Goal: Information Seeking & Learning: Learn about a topic

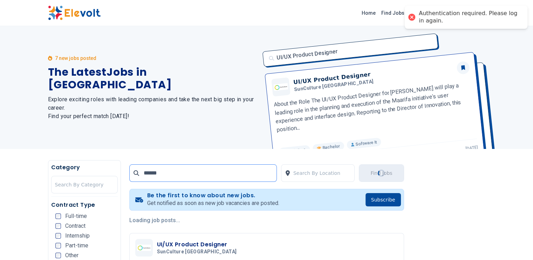
click at [139, 173] on input "******" at bounding box center [203, 173] width 148 height 18
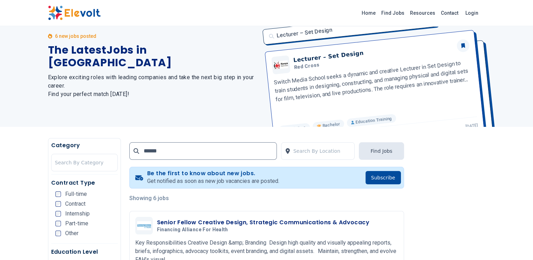
scroll to position [1, 0]
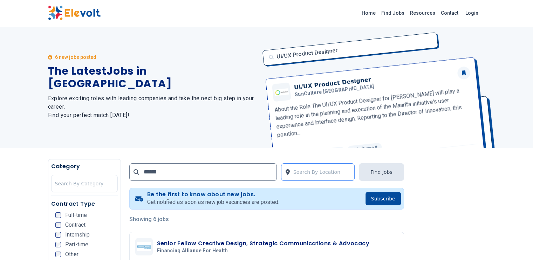
click at [350, 175] on div at bounding box center [323, 172] width 58 height 14
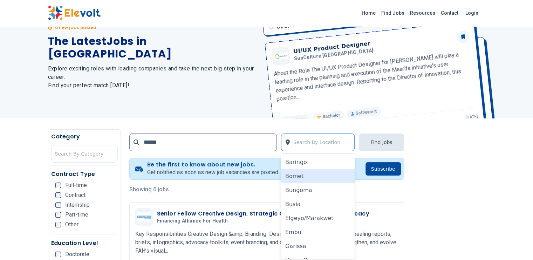
scroll to position [32, 0]
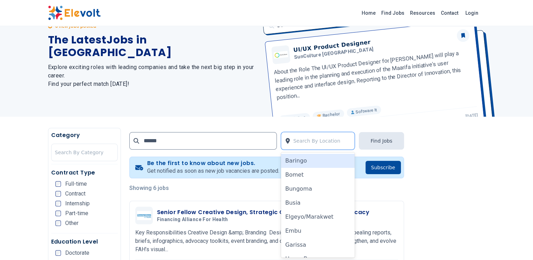
type input "*"
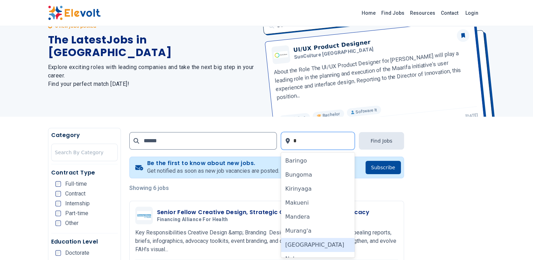
click at [313, 244] on div "[GEOGRAPHIC_DATA]" at bounding box center [318, 245] width 74 height 14
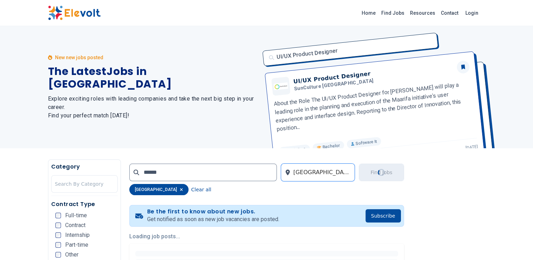
scroll to position [0, 0]
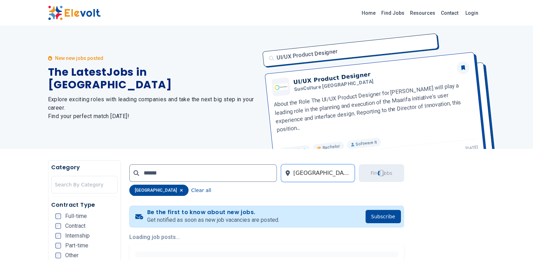
click at [340, 233] on p "Loading job posts..." at bounding box center [266, 237] width 275 height 8
click at [486, 81] on div "UI/UX Product Designer UI/UX Product Designer SunCulture [GEOGRAPHIC_DATA] Abou…" at bounding box center [371, 87] width 227 height 123
